Goal: Task Accomplishment & Management: Manage account settings

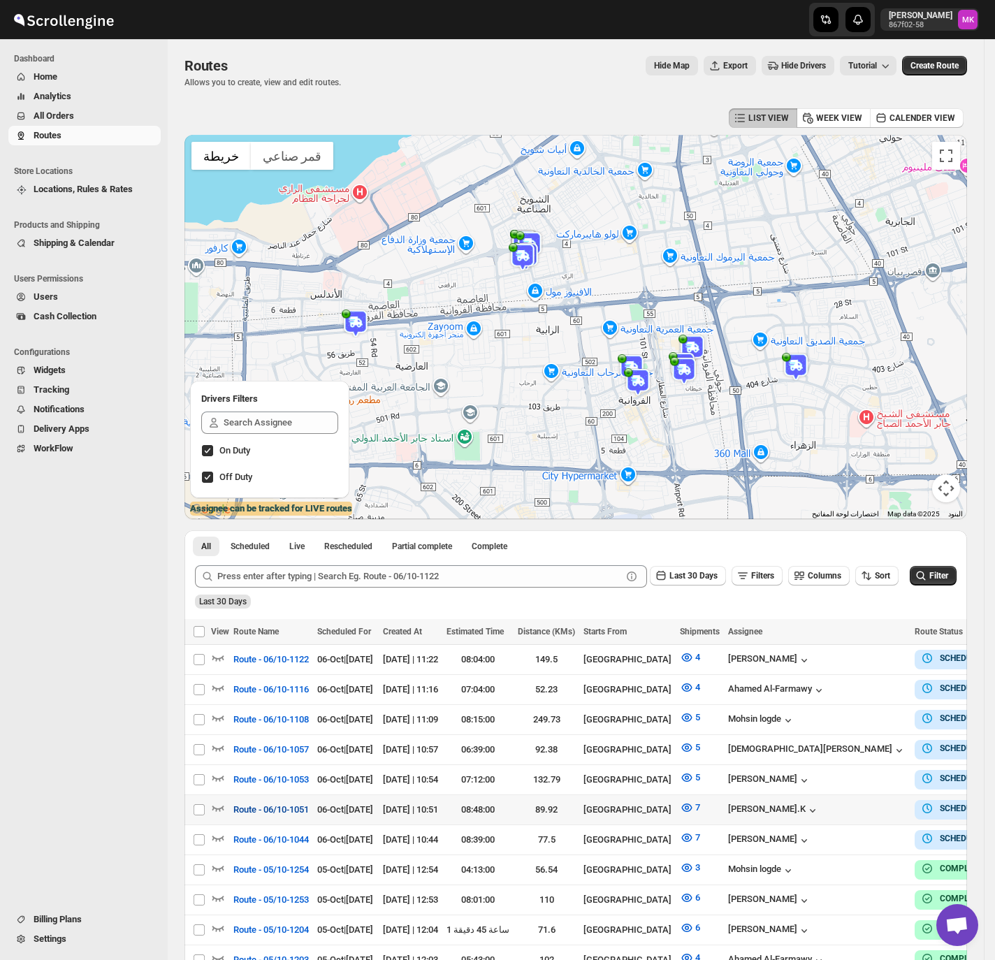
click at [281, 807] on span "Route - 06/10-1051" at bounding box center [270, 810] width 75 height 14
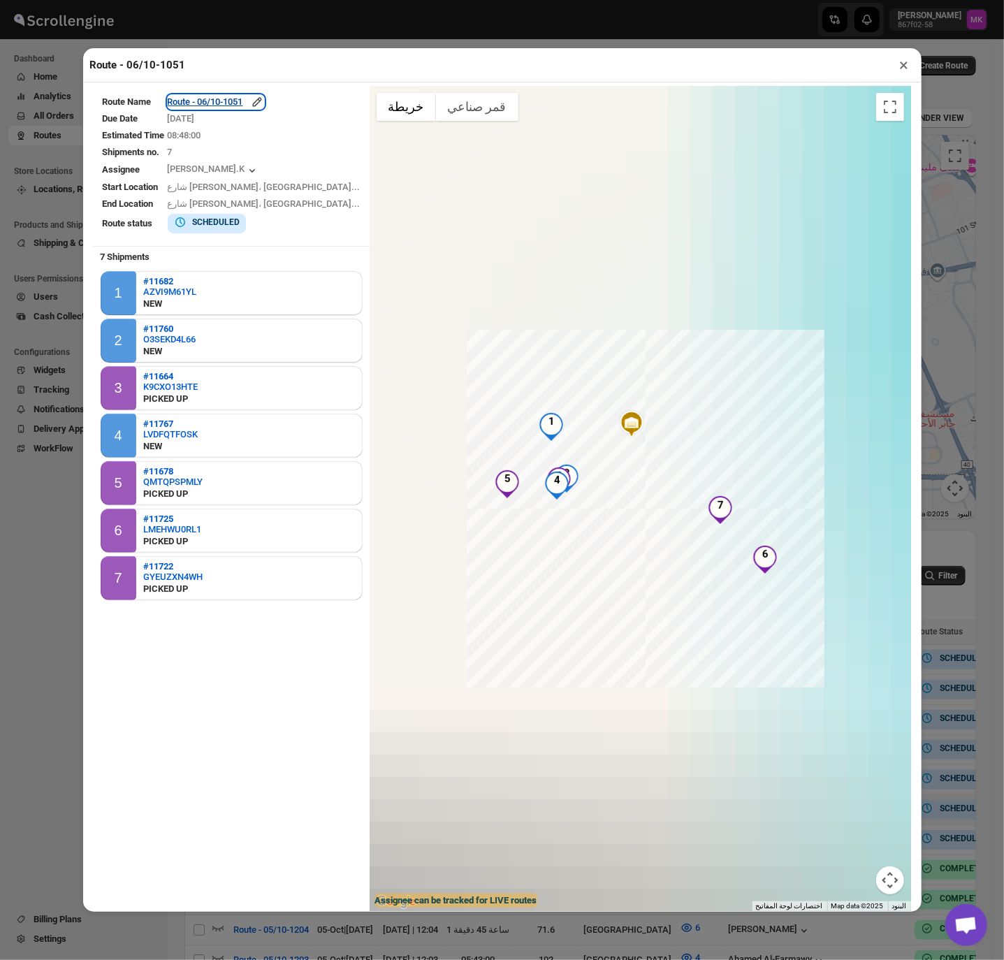
click at [246, 108] on div "Route - 06/10-1051" at bounding box center [216, 102] width 96 height 14
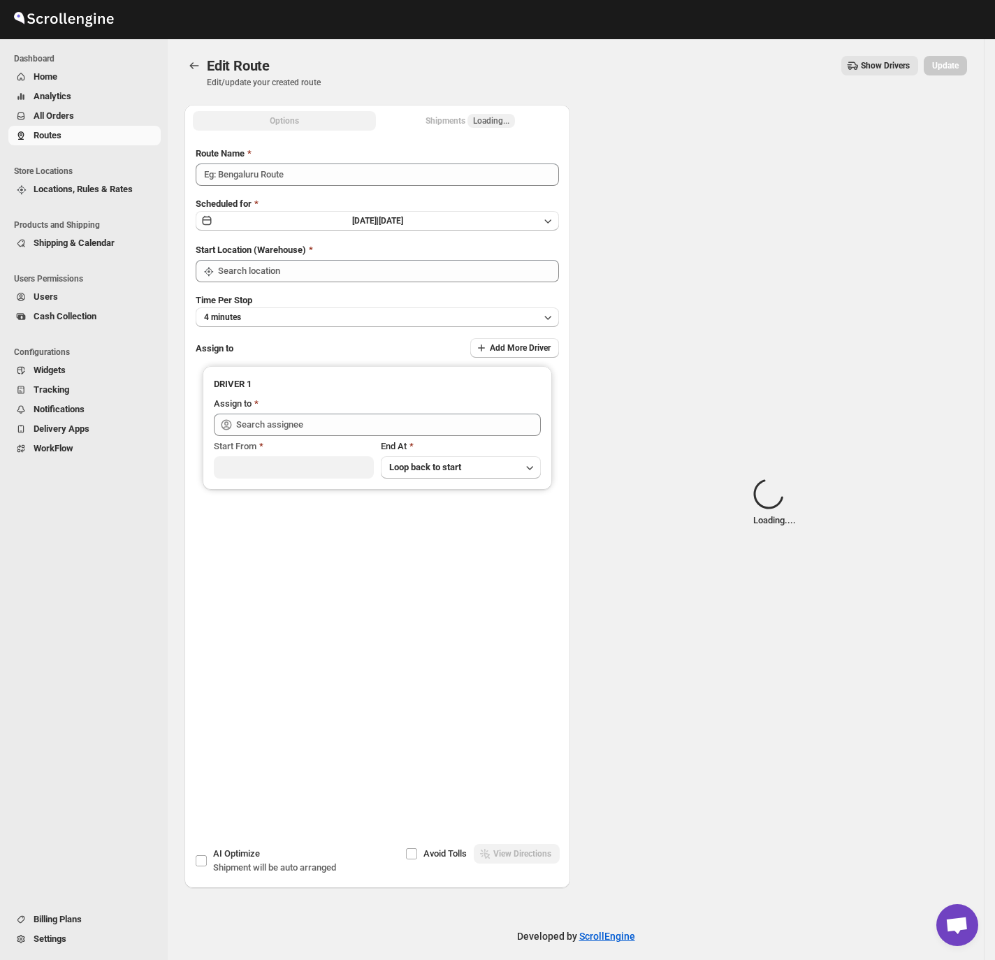
type input "Route - 06/10-1051"
type input "[GEOGRAPHIC_DATA]"
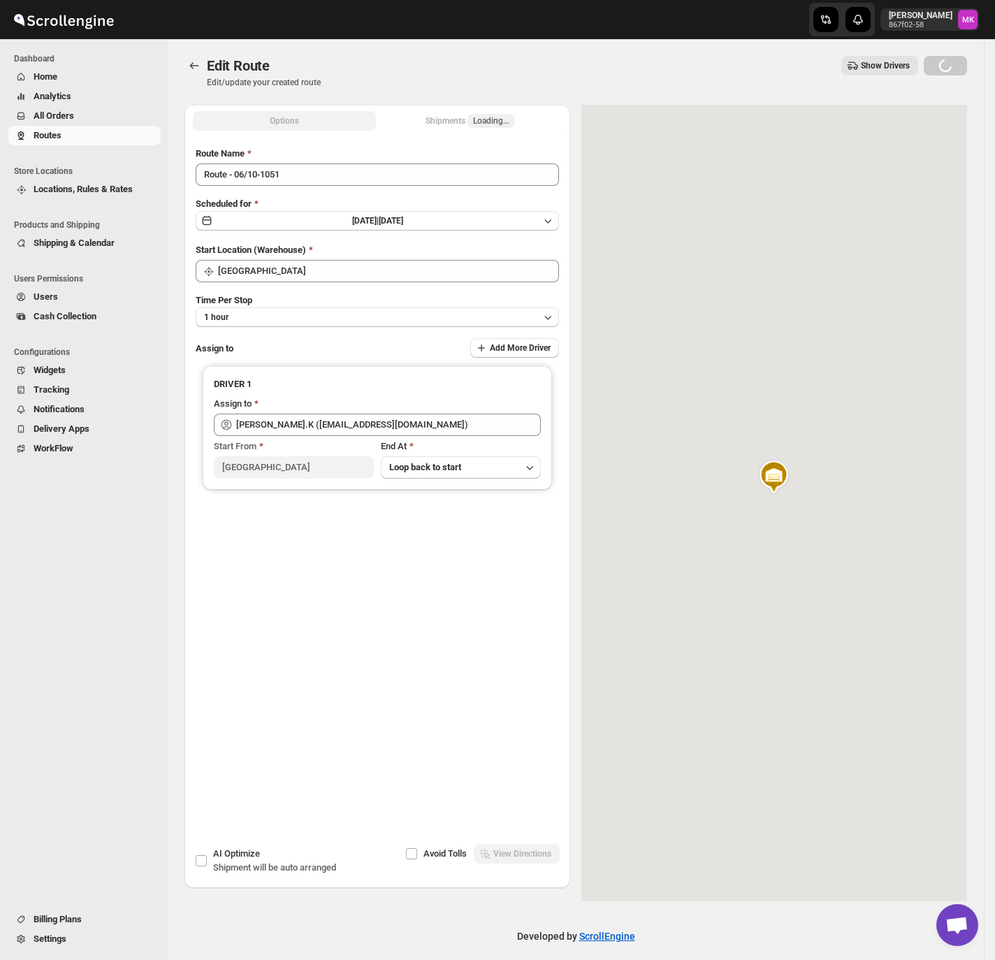
type input "[PERSON_NAME].K ([EMAIL_ADDRESS][DOMAIN_NAME])"
click at [475, 127] on div "Shipments Loading..." at bounding box center [470, 121] width 89 height 14
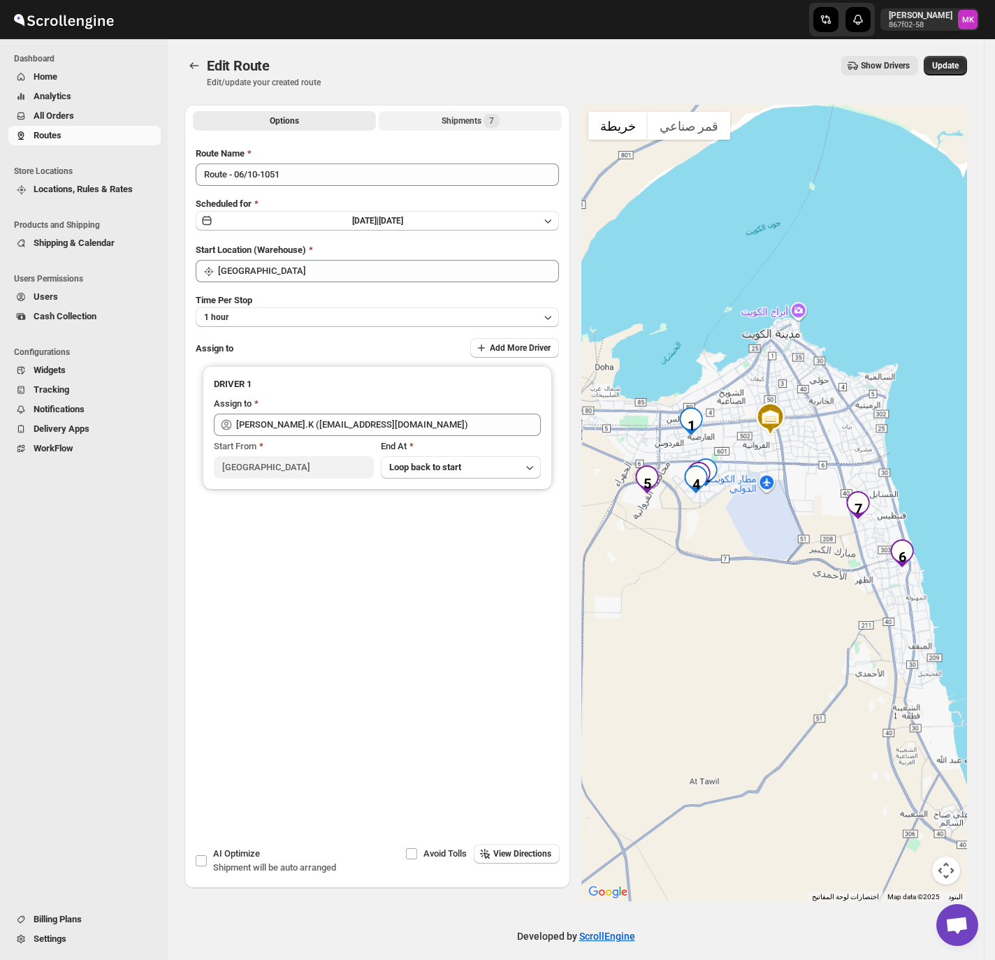
click at [475, 127] on div "Shipments 7" at bounding box center [471, 121] width 58 height 14
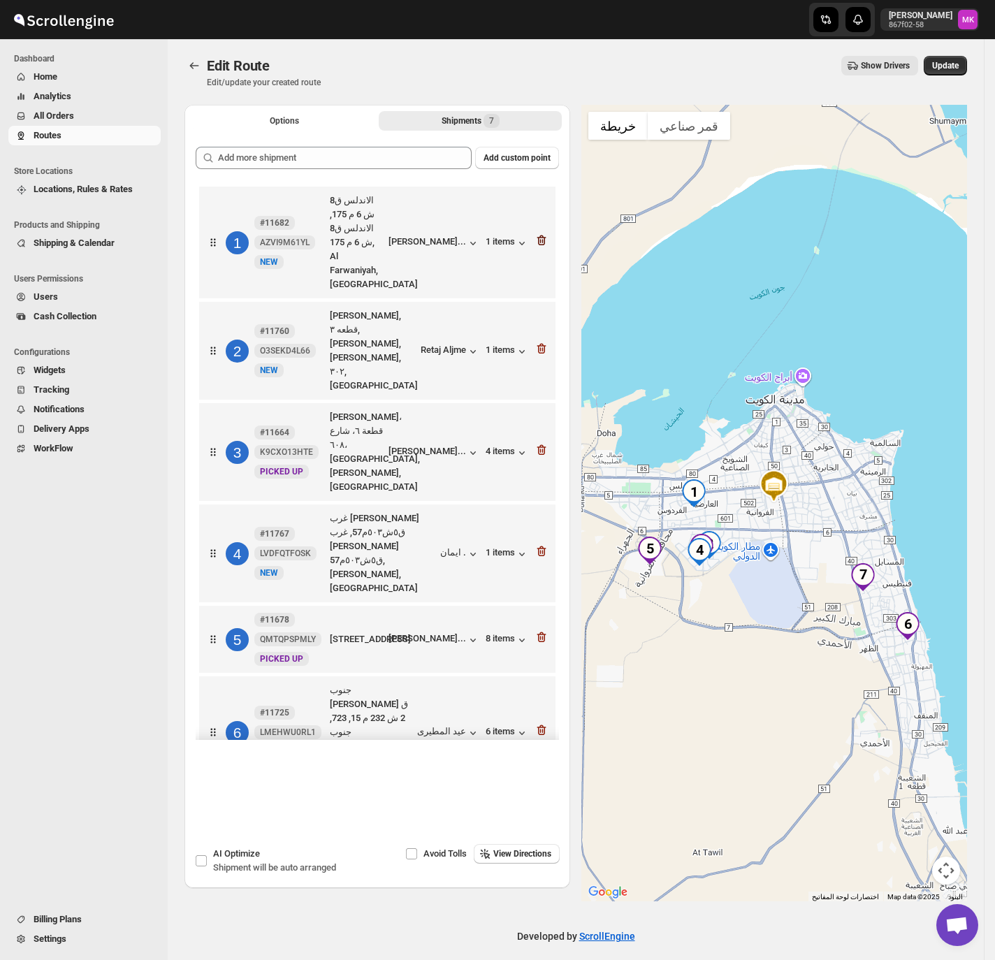
click at [538, 246] on icon "button" at bounding box center [542, 241] width 9 height 10
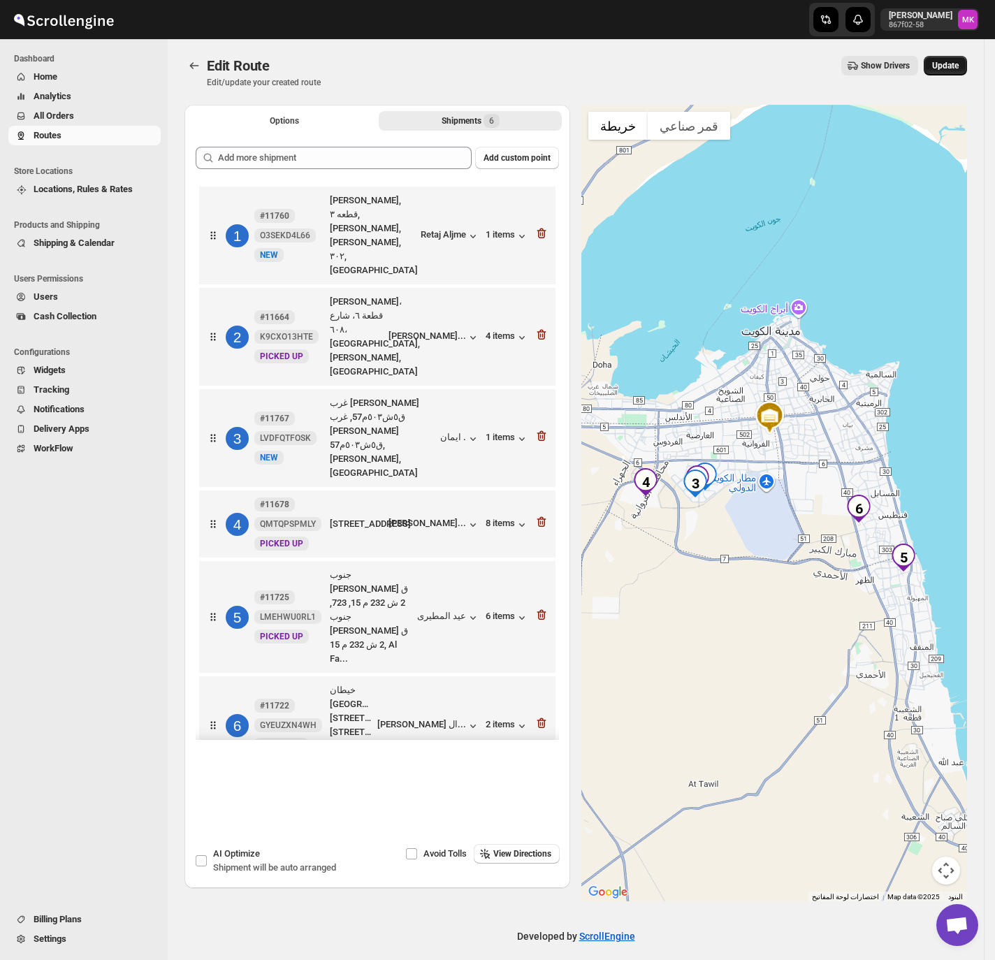
click at [952, 67] on span "Update" at bounding box center [945, 65] width 27 height 11
